Goal: Find specific page/section: Find specific page/section

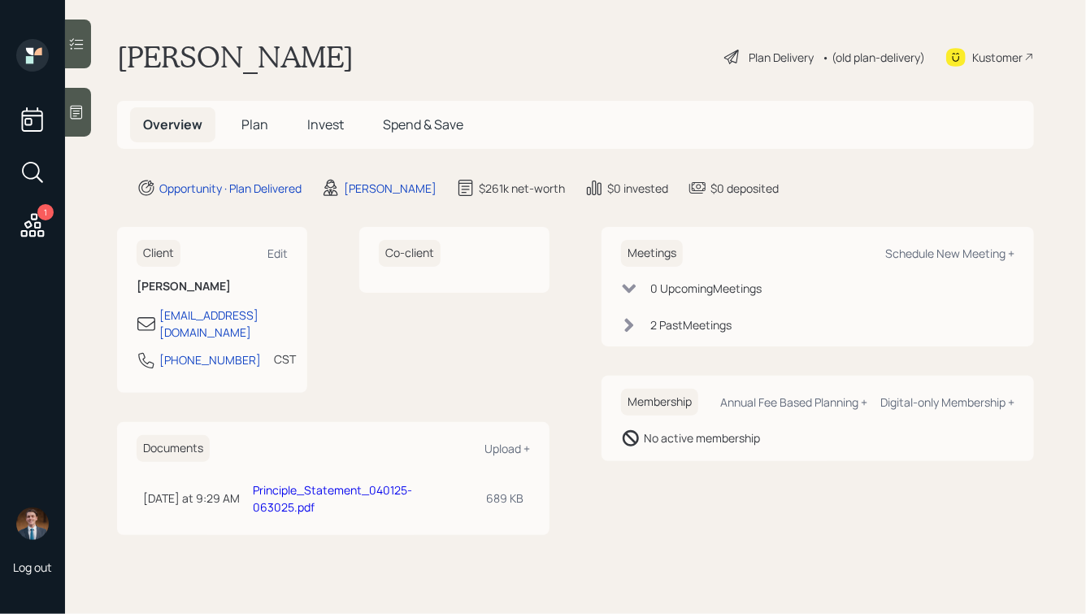
click at [74, 107] on icon at bounding box center [76, 112] width 16 height 16
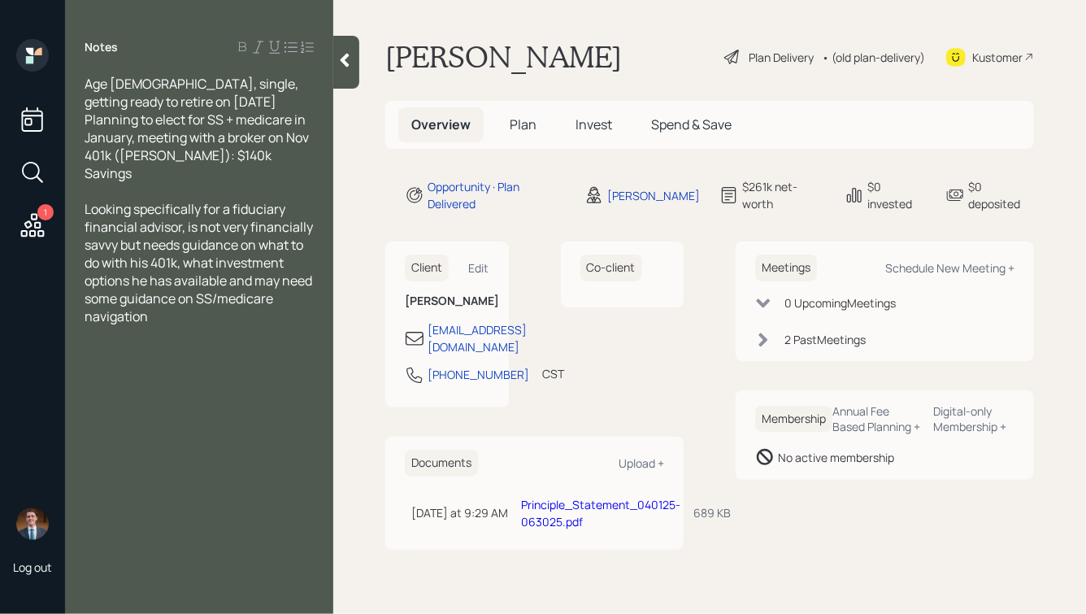
click at [493, 47] on h1 "[PERSON_NAME]" at bounding box center [503, 57] width 237 height 36
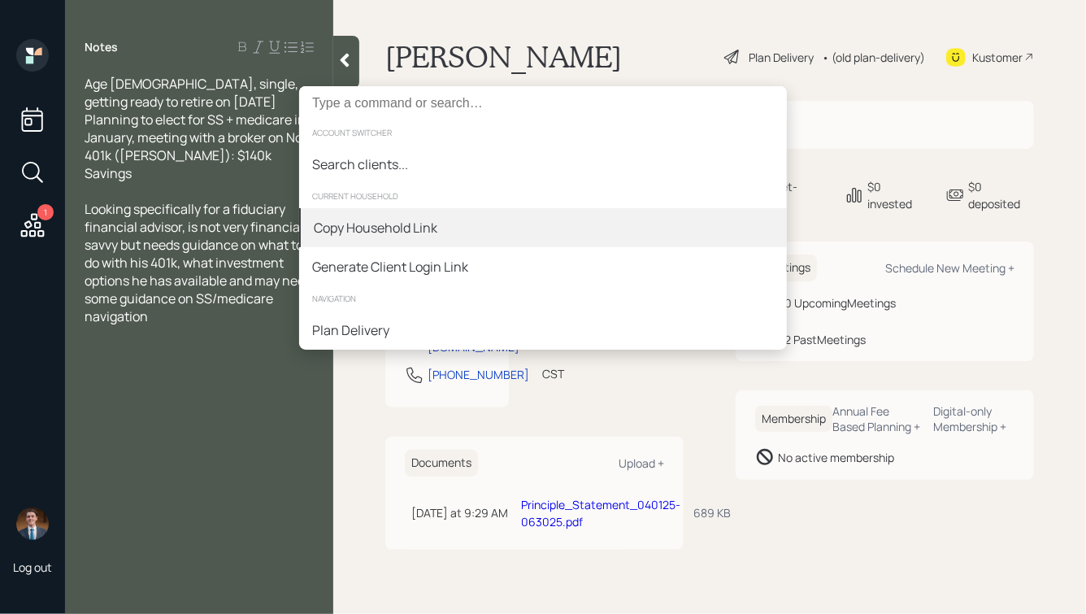
click at [388, 218] on div "Copy Household Link" at bounding box center [376, 228] width 124 height 20
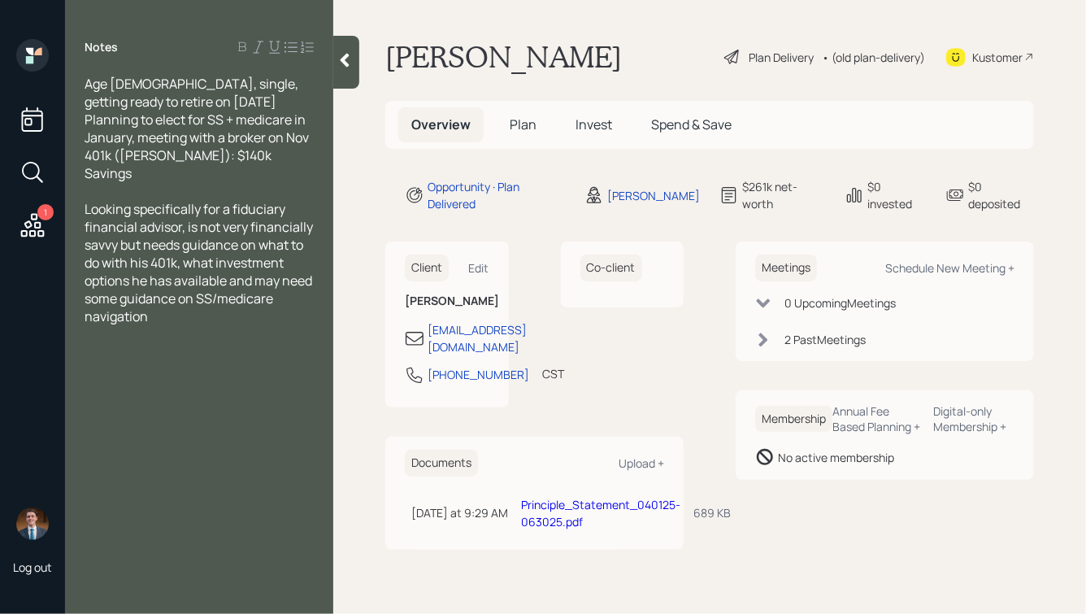
click at [340, 62] on icon at bounding box center [344, 60] width 16 height 16
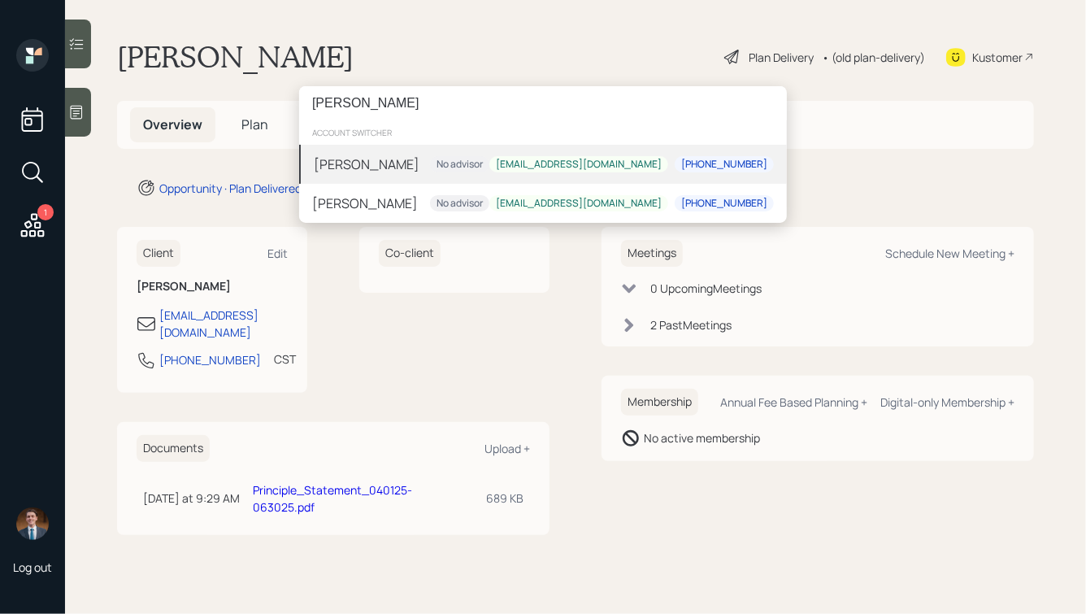
type input "[PERSON_NAME]"
click at [473, 171] on div "[PERSON_NAME] No advisor [EMAIL_ADDRESS][DOMAIN_NAME] [PHONE_NUMBER]" at bounding box center [543, 164] width 488 height 39
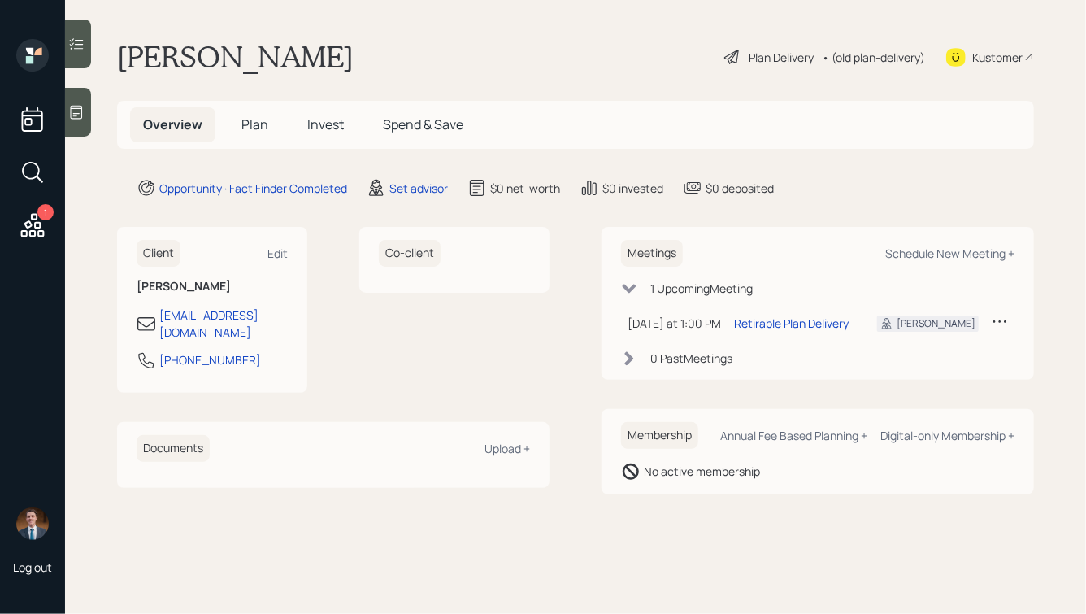
click at [256, 124] on span "Plan" at bounding box center [254, 124] width 27 height 18
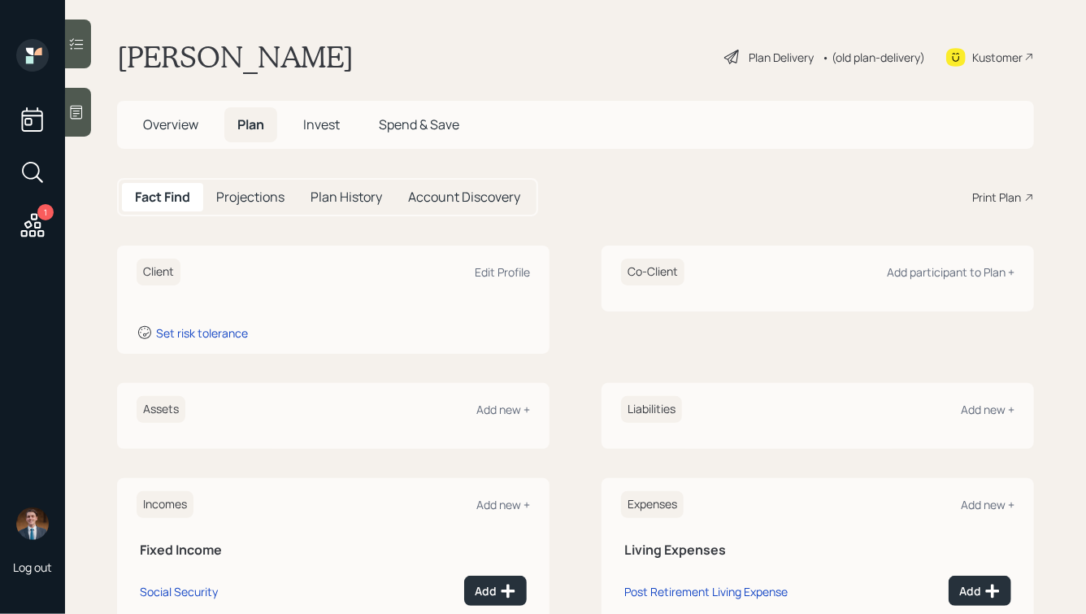
click at [75, 106] on icon at bounding box center [77, 113] width 12 height 14
